Goal: Task Accomplishment & Management: Manage account settings

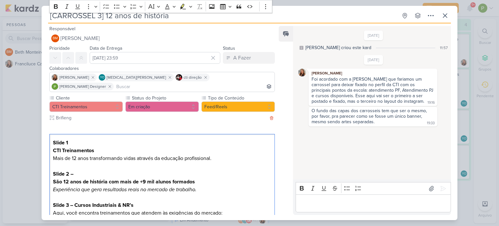
scroll to position [234, 0]
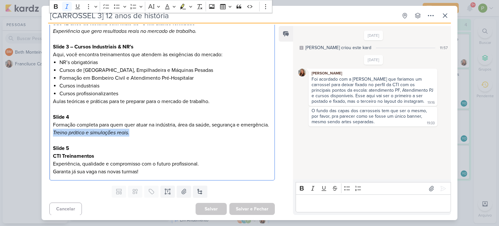
drag, startPoint x: 134, startPoint y: 129, endPoint x: 44, endPoint y: 134, distance: 89.8
click at [44, 134] on div "Cliente CTI Treinamentos Status do Projeto" at bounding box center [160, 59] width 236 height 246
copy icon "Treino prático e simulações reais."
drag, startPoint x: 53, startPoint y: 153, endPoint x: 99, endPoint y: 155, distance: 45.5
click at [99, 155] on p "Slide 5 CTI Treinamentos Experiência, qualidade e compromisso com o futuro prof…" at bounding box center [162, 159] width 218 height 31
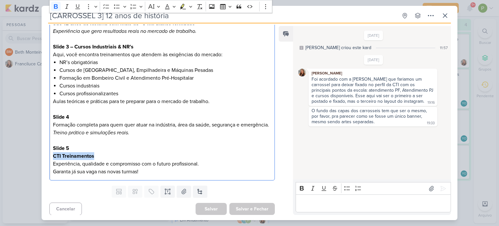
copy strong "CTI Treinamentos"
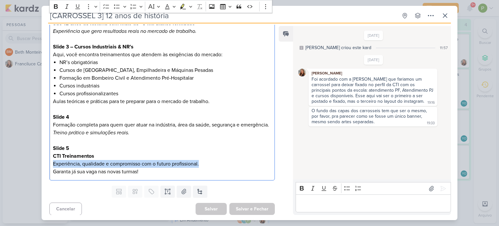
drag, startPoint x: 52, startPoint y: 163, endPoint x: 199, endPoint y: 164, distance: 147.4
click at [199, 164] on div "Slide 1 CTI Treinamentos Mais de 12 anos transformando vidas através da educaçã…" at bounding box center [161, 78] width 225 height 205
copy p "Experiência, qualidade e compromisso com o futuro profissional."
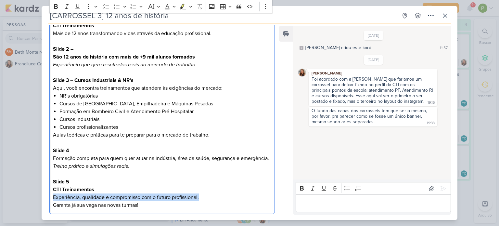
scroll to position [158, 0]
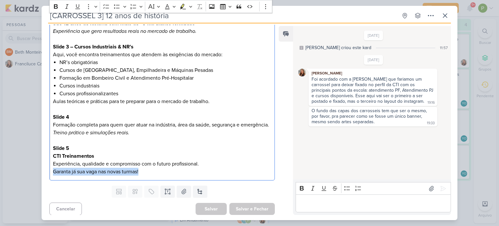
drag, startPoint x: 54, startPoint y: 169, endPoint x: 145, endPoint y: 168, distance: 90.9
click at [145, 168] on p "Slide 5 CTI Treinamentos Experiência, qualidade e compromisso com o futuro prof…" at bounding box center [162, 159] width 218 height 31
copy p "Garanta já sua vaga nas novas turmas!"
click at [428, 187] on icon at bounding box center [431, 188] width 6 height 6
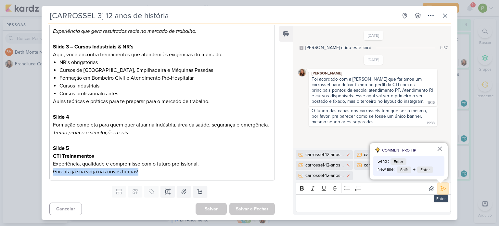
click at [441, 190] on icon at bounding box center [443, 188] width 5 height 5
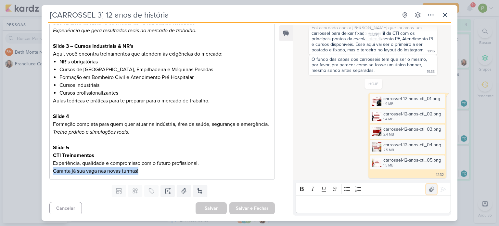
click at [429, 185] on button at bounding box center [431, 189] width 10 height 10
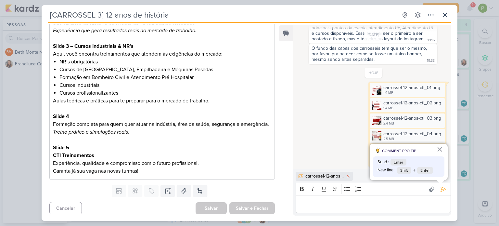
click at [171, 207] on div "Cancelar [GEOGRAPHIC_DATA] Salvar e Fechar Ctrl + Enter" at bounding box center [160, 207] width 236 height 17
click at [440, 186] on icon at bounding box center [443, 189] width 6 height 6
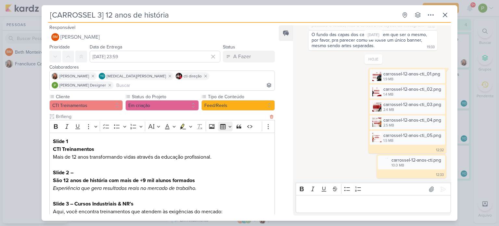
scroll to position [0, 0]
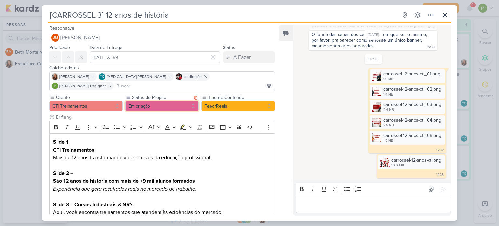
click at [171, 101] on button "Em criação" at bounding box center [161, 106] width 73 height 10
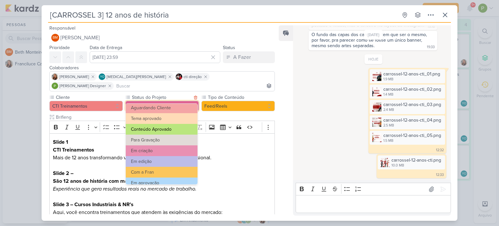
scroll to position [32, 0]
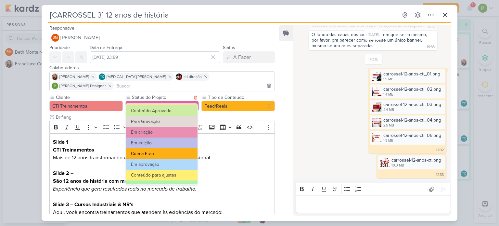
click at [161, 152] on button "Com a Fran" at bounding box center [162, 153] width 72 height 11
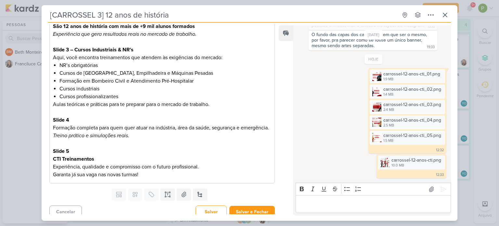
scroll to position [158, 0]
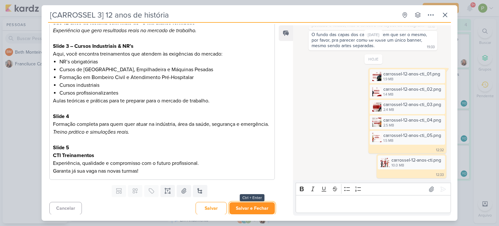
click at [255, 205] on button "Salvar e Fechar" at bounding box center [251, 208] width 45 height 12
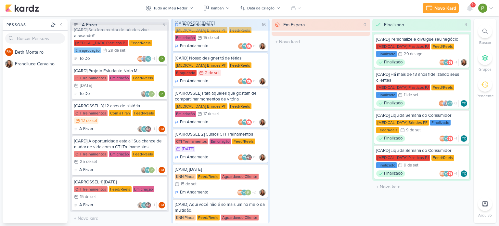
scroll to position [97, 0]
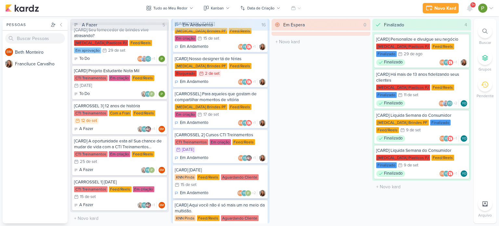
click at [223, 174] on div "Aguardando Cliente" at bounding box center [240, 177] width 38 height 6
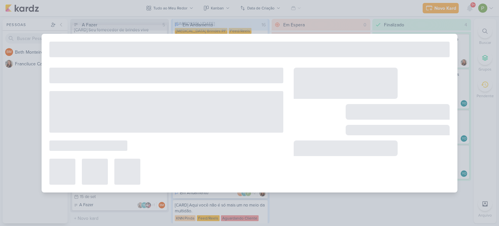
type input "[CARD] [DATE]"
type input "15 de setembro de 2025 às 23:59"
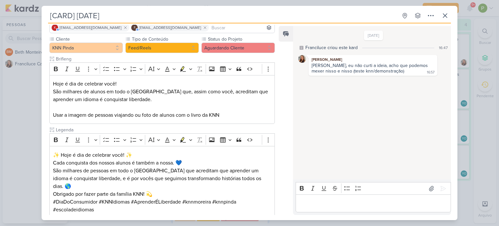
scroll to position [57, 0]
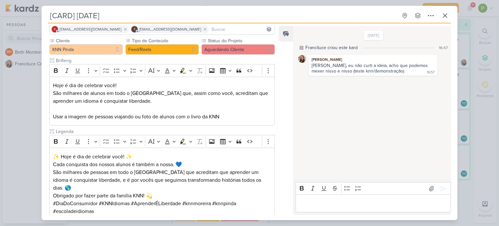
click at [29, 111] on div "[CARD] [DATE] Criado por Franciluce" at bounding box center [249, 113] width 499 height 226
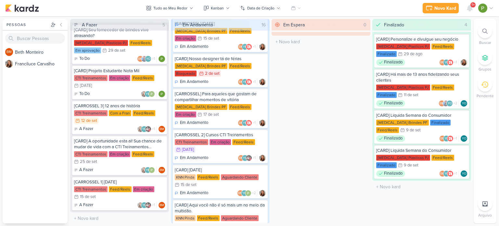
click at [4, 77] on div "BM B e t h M o n t e i r o F r a n c i l u c e C a r v a l h o" at bounding box center [35, 134] width 65 height 177
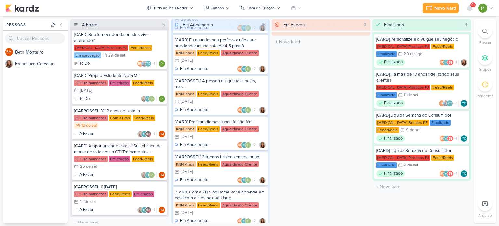
scroll to position [9, 0]
